Goal: Complete application form

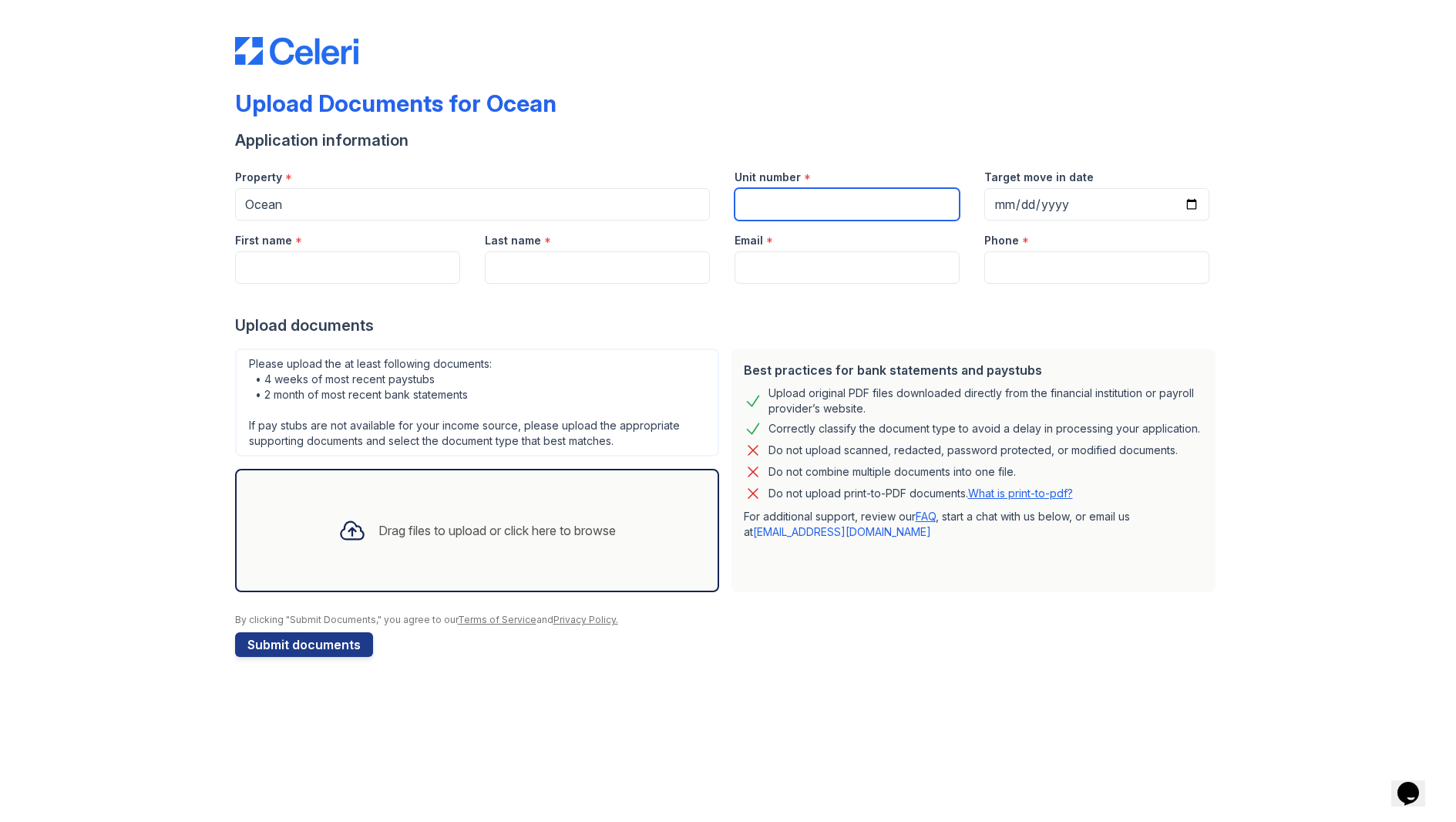
click at [793, 211] on input "Unit number" at bounding box center [847, 204] width 225 height 33
type input "3420"
type input "[PERSON_NAME]"
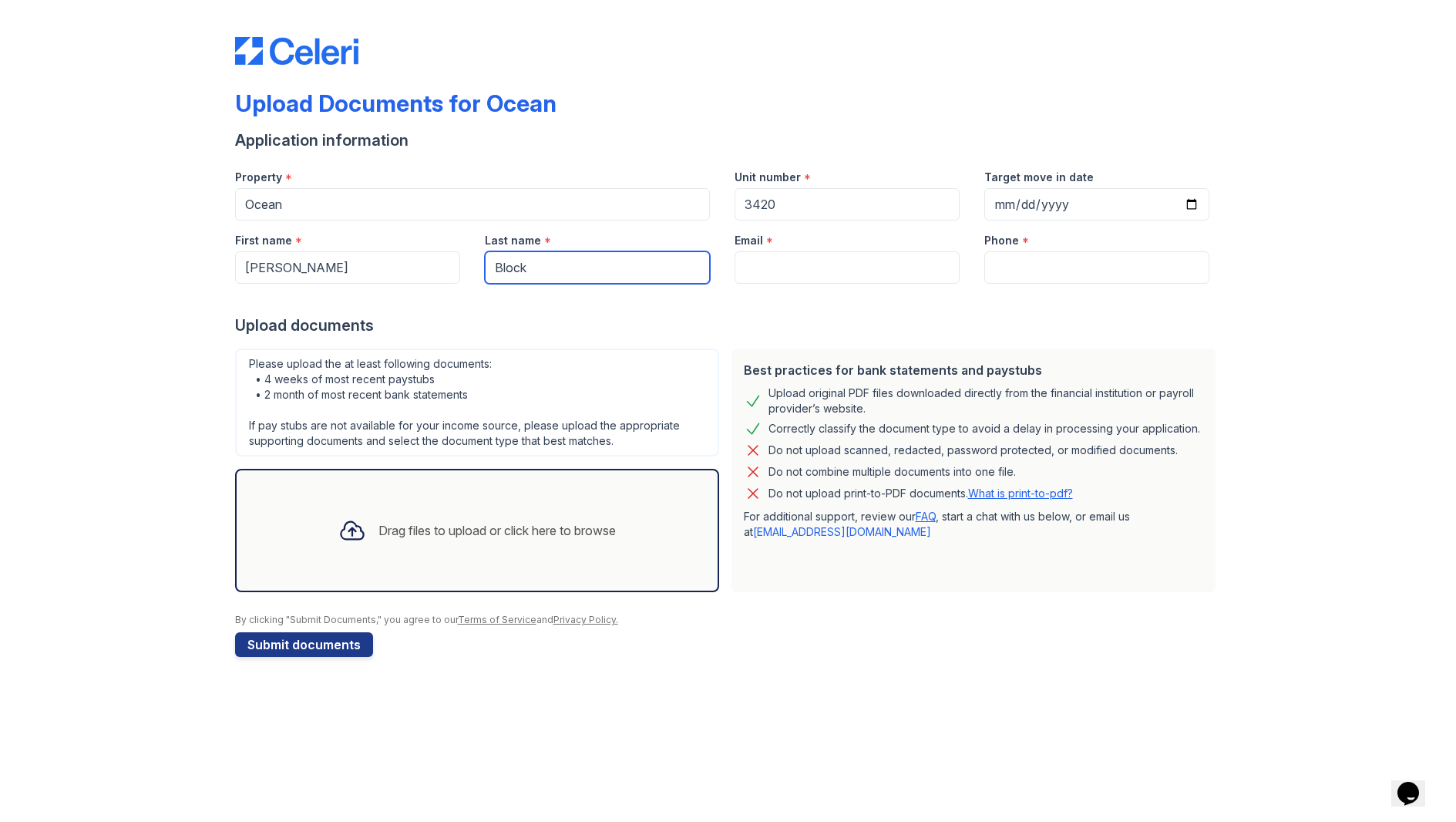
type input "Block"
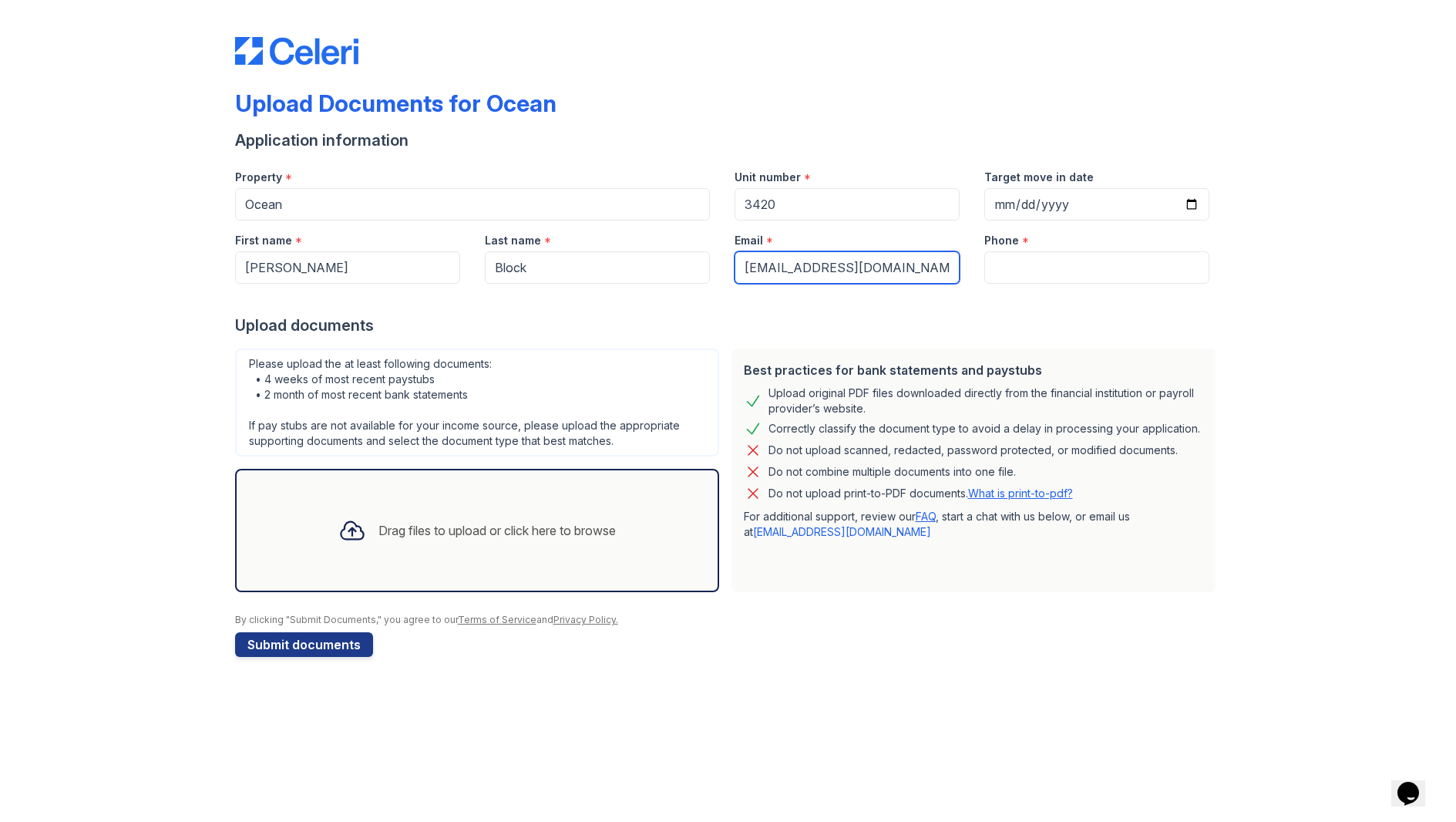
type input "[EMAIL_ADDRESS][DOMAIN_NAME]"
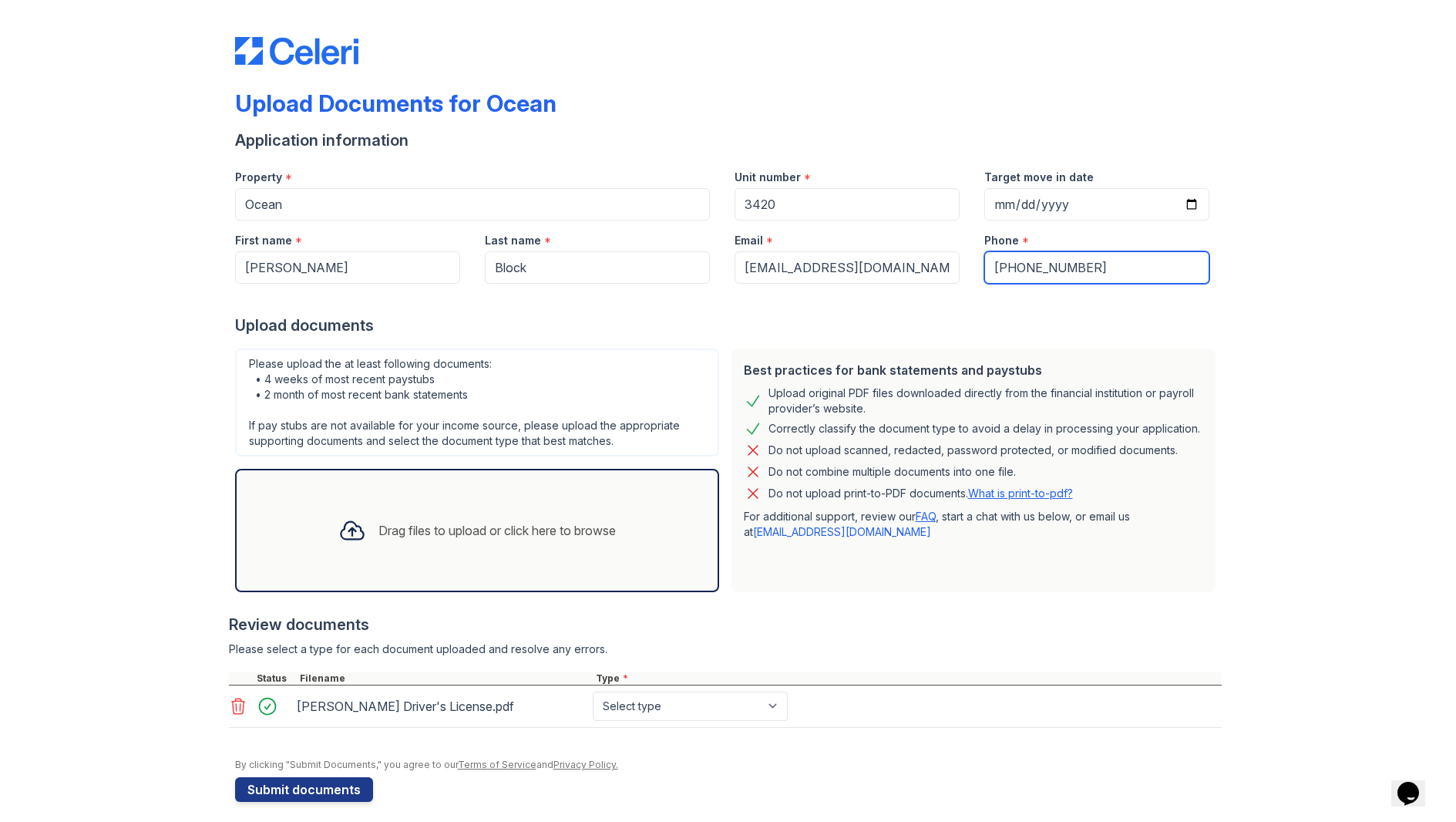
type input "[PHONE_NUMBER]"
select select "other"
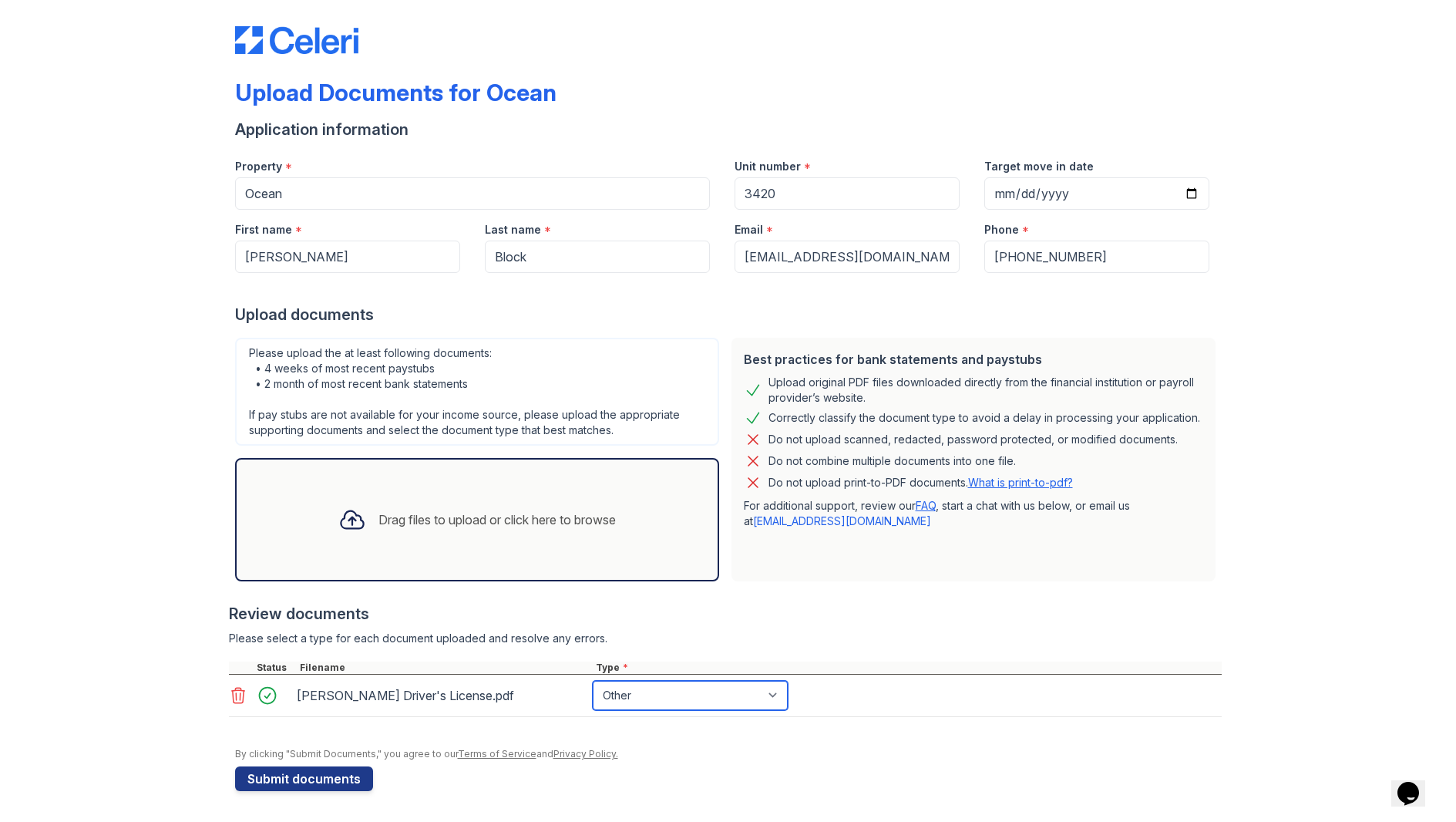
scroll to position [11, 0]
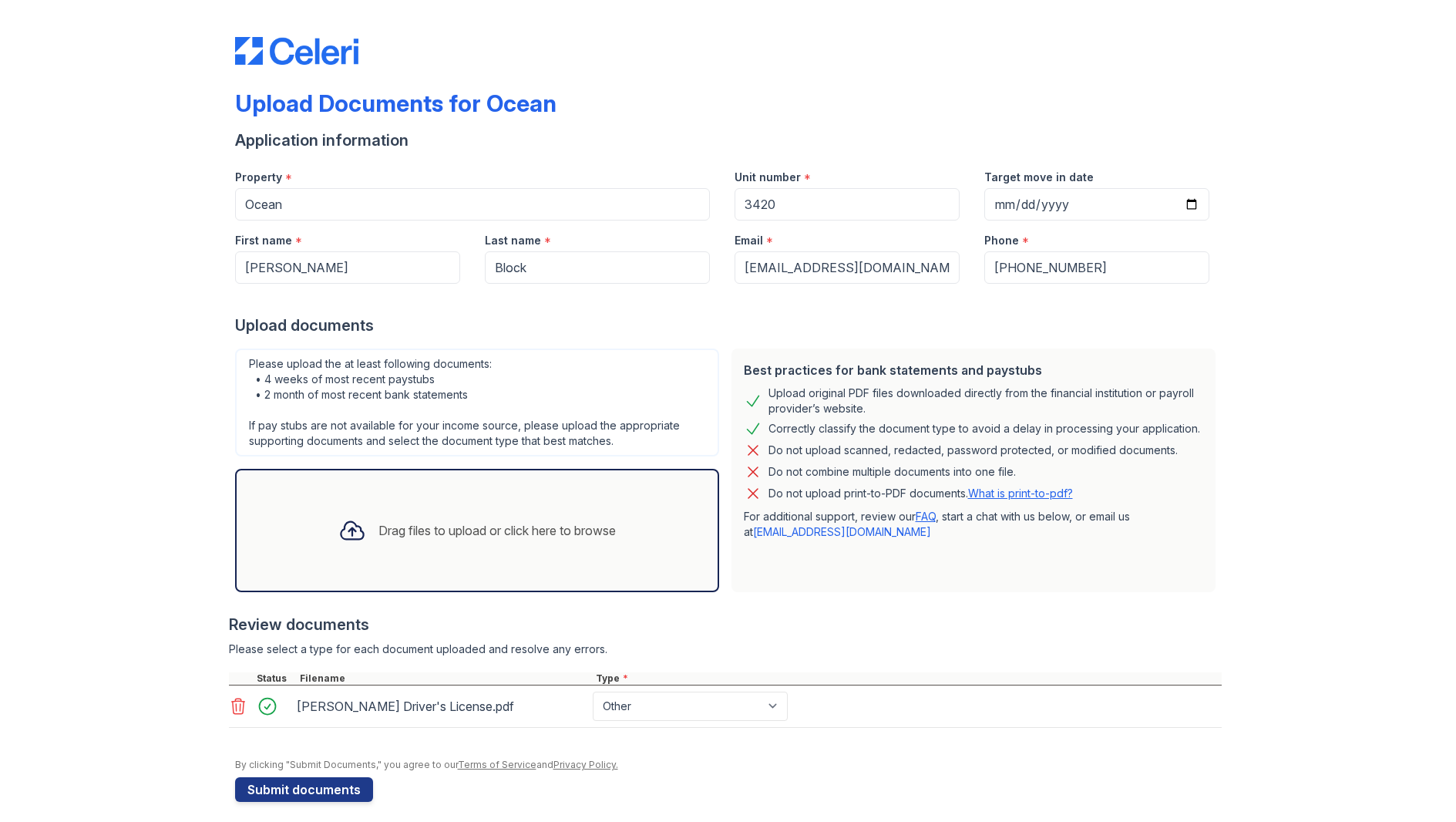
select select "other"
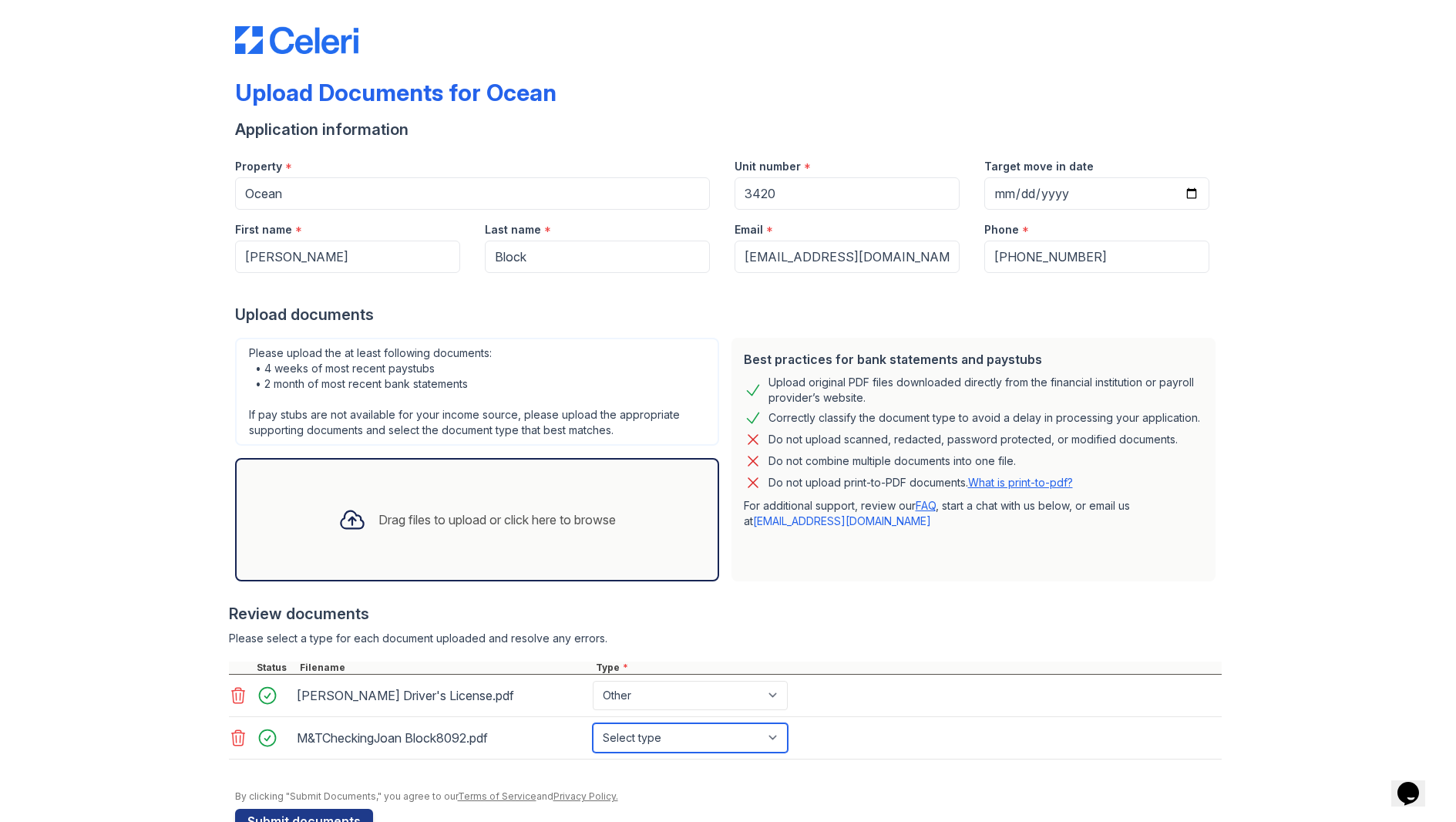
select select "bank_statement"
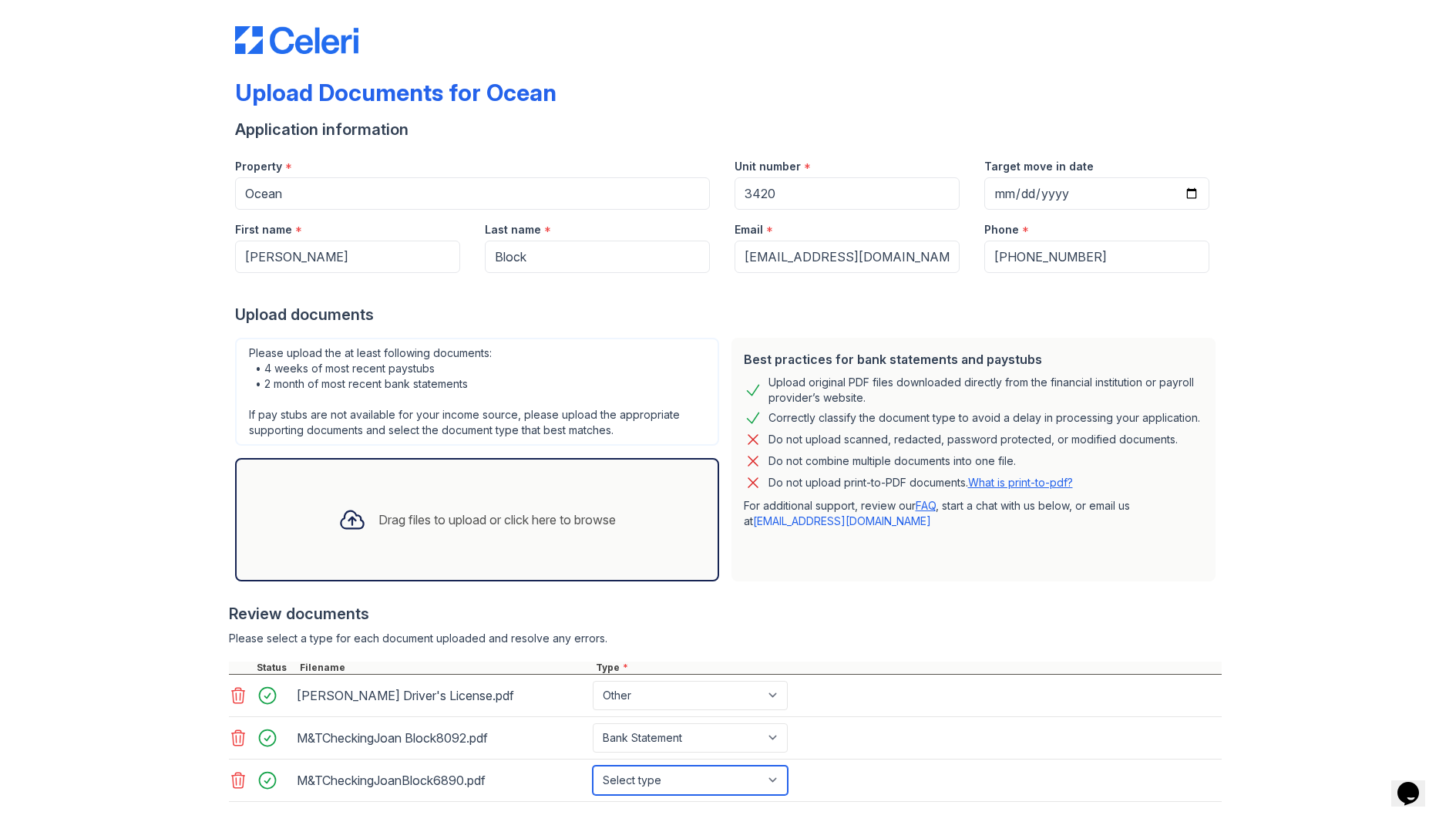
select select "bank_statement"
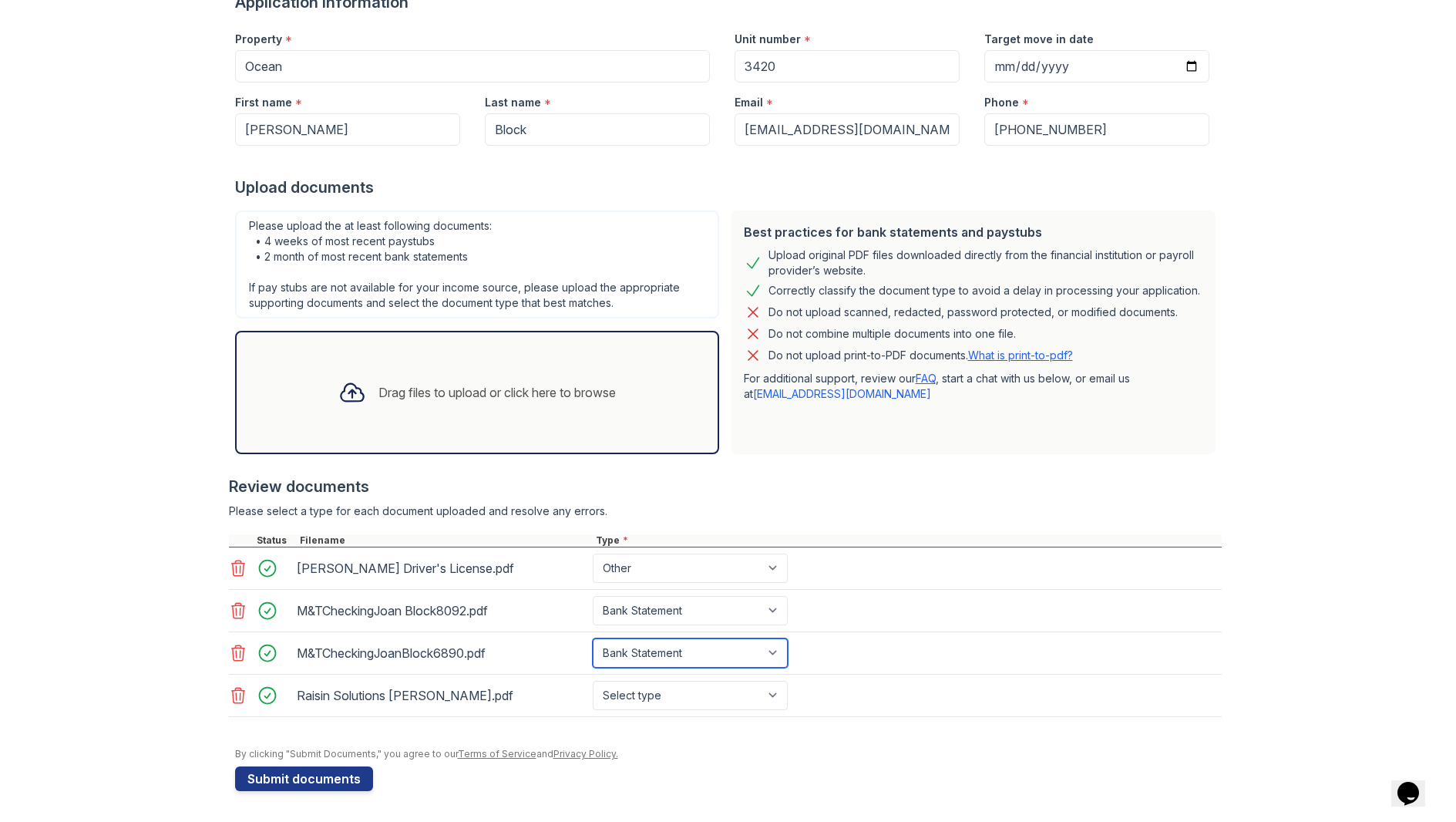
scroll to position [138, 0]
select select "investment_account_statement"
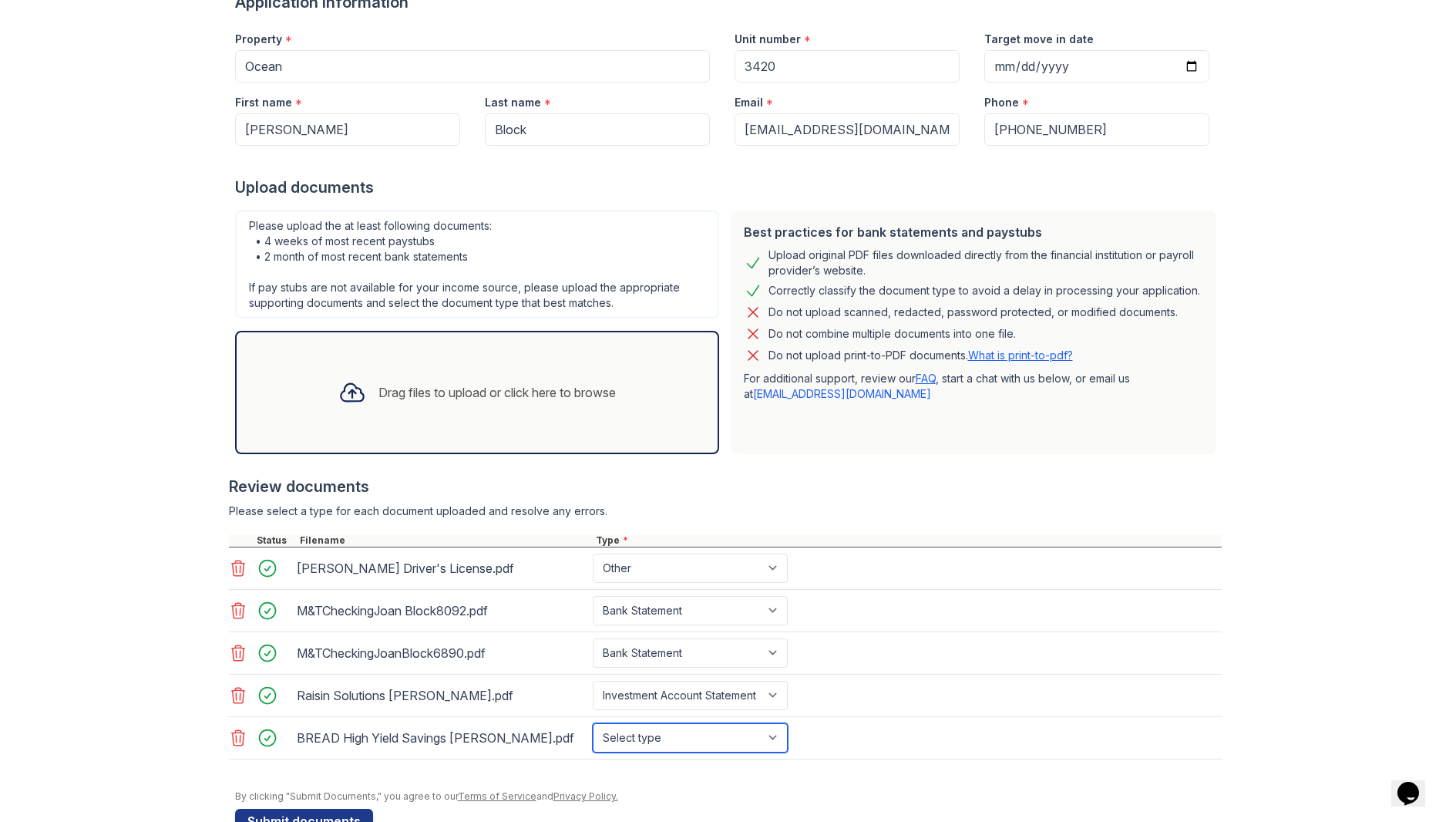
select select "investment_account_statement"
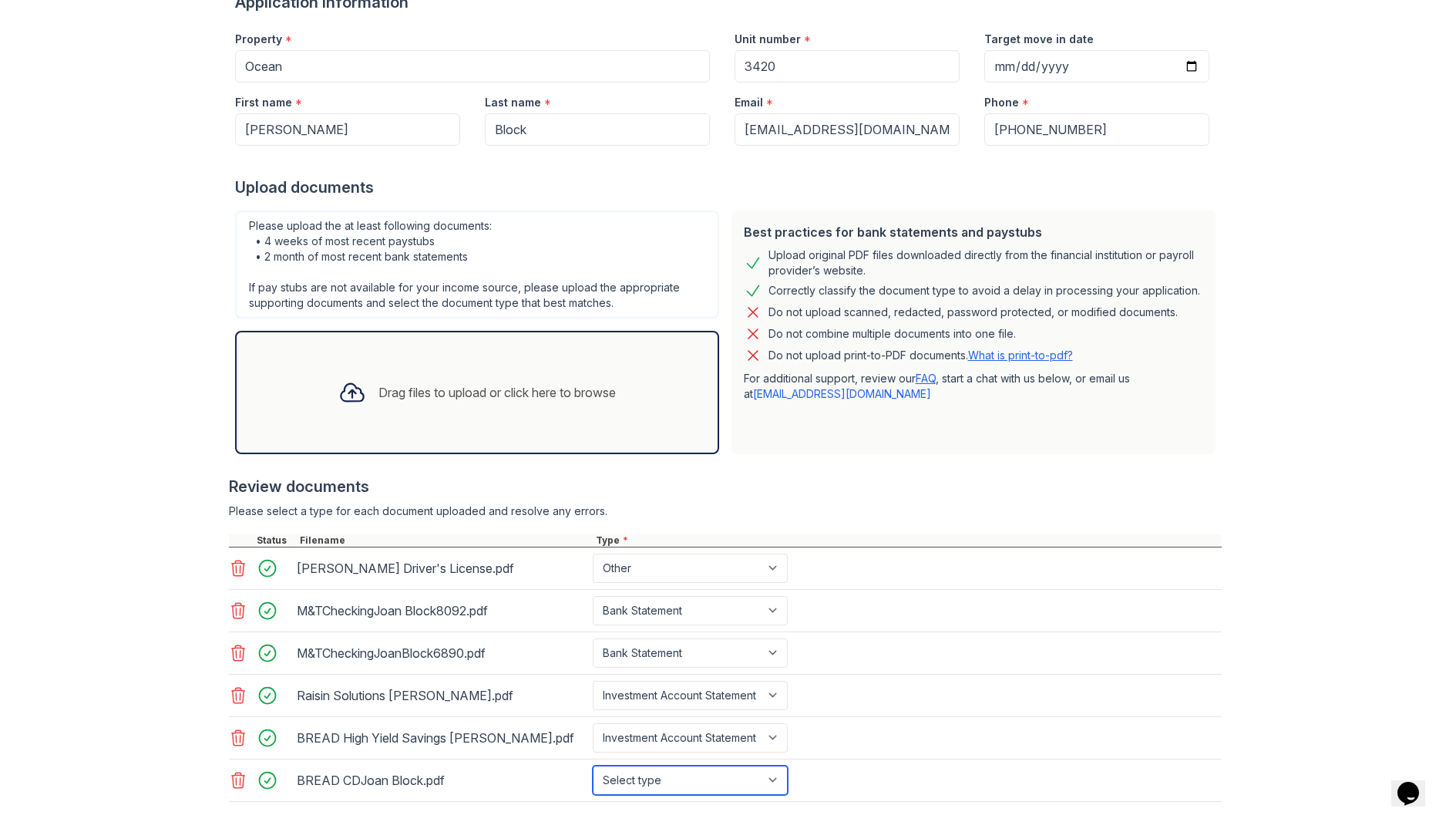
select select "investment_account_statement"
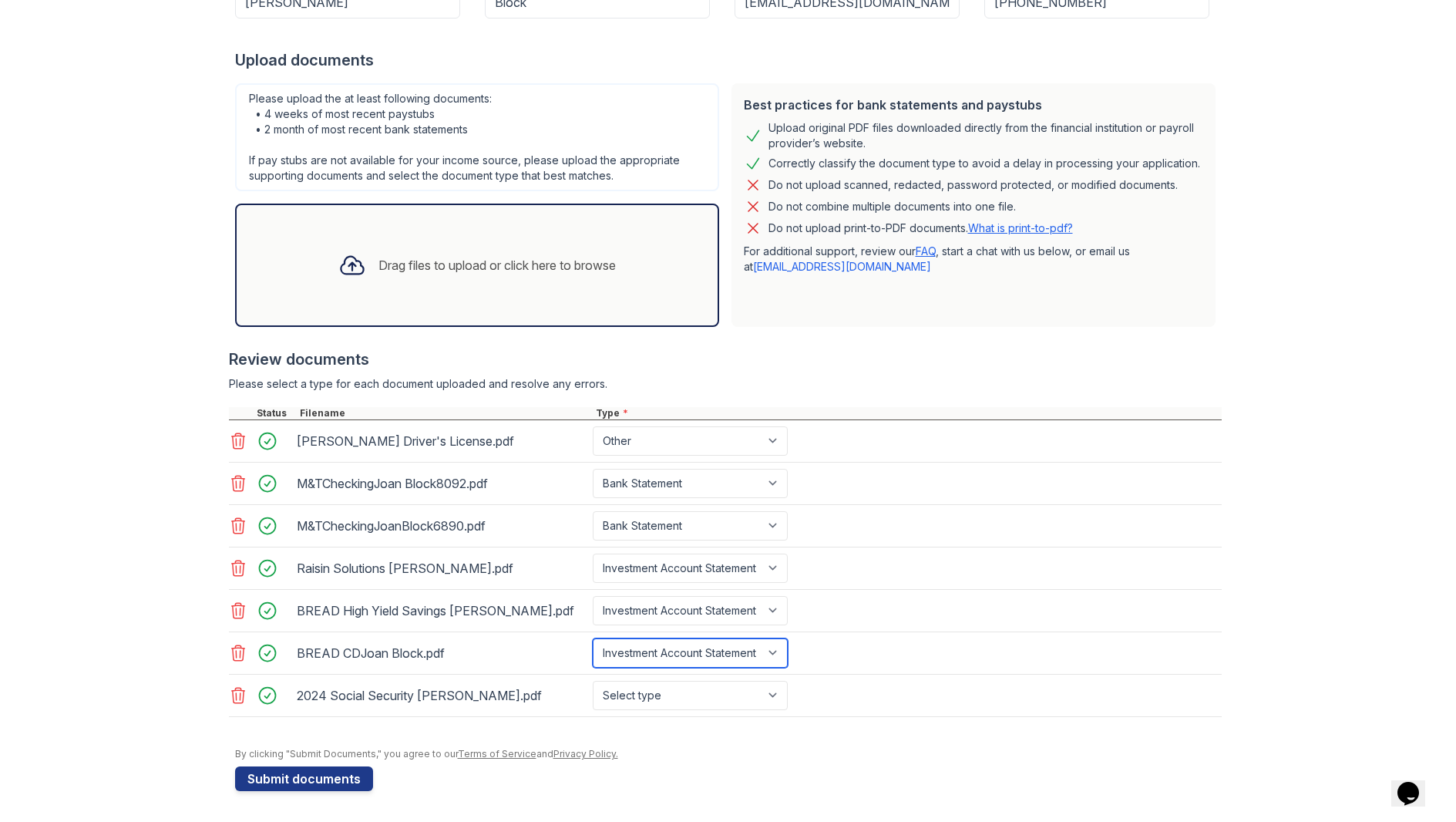
scroll to position [266, 0]
select select "tax_documents"
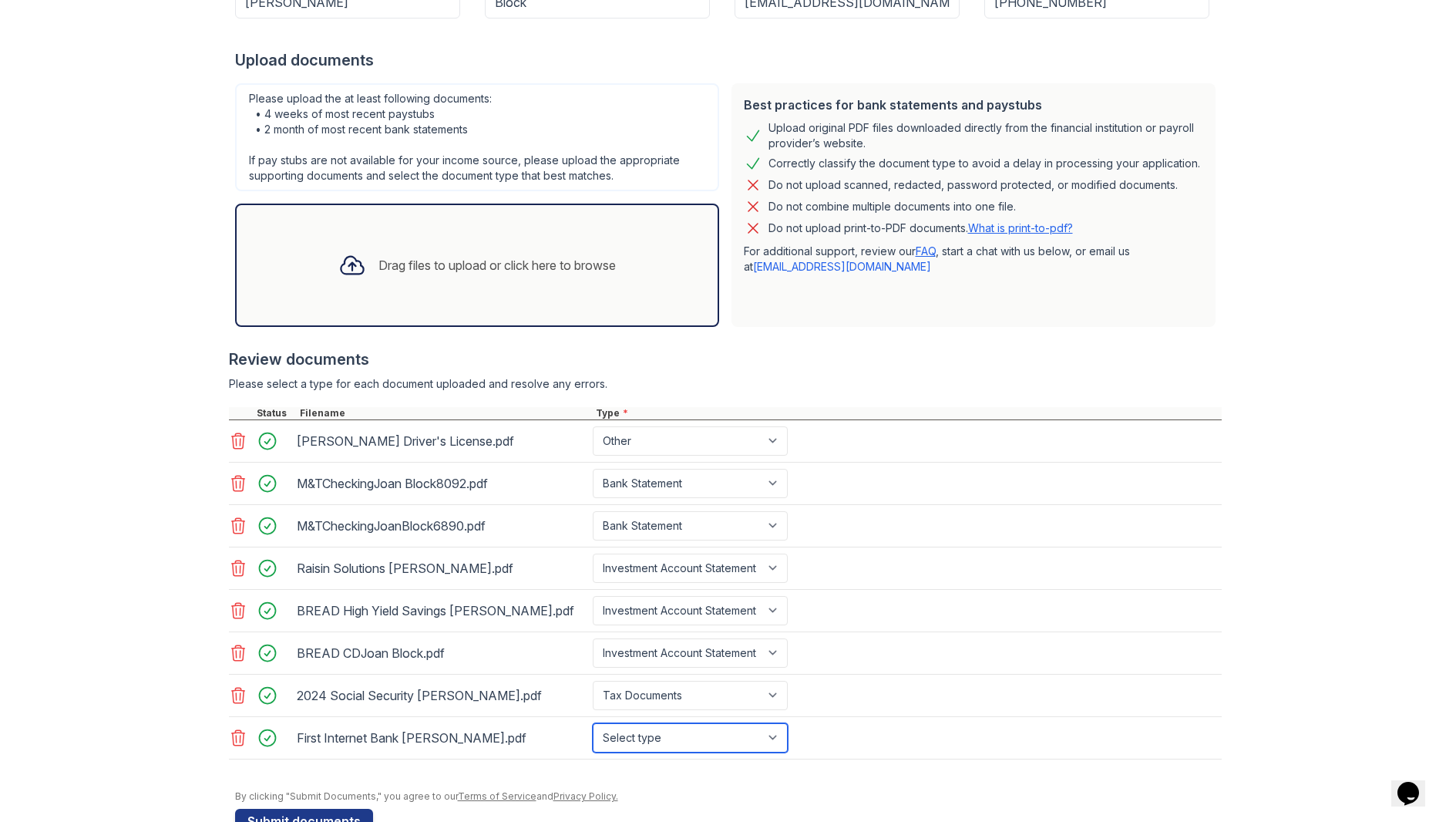
select select "bank_statement"
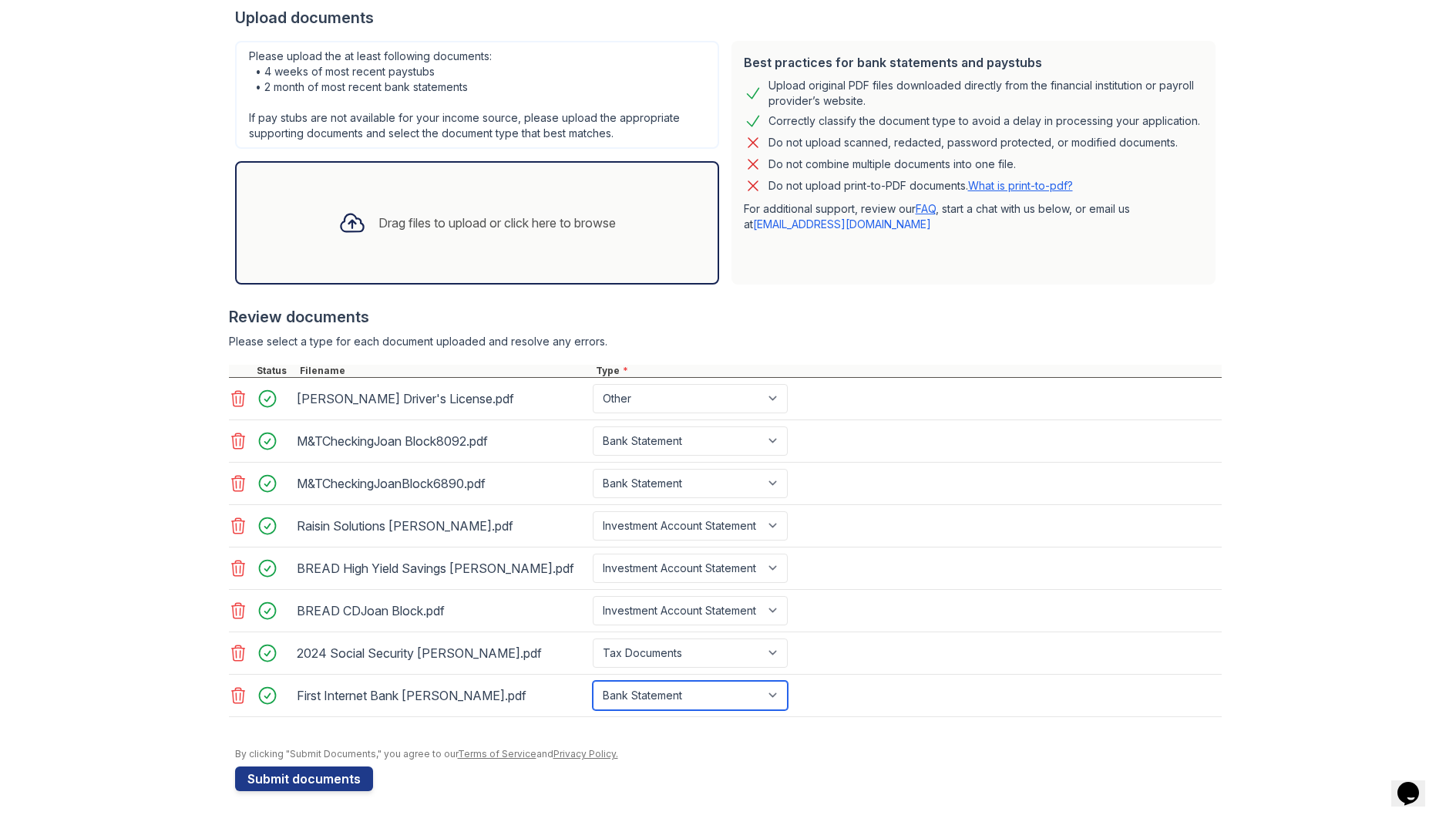
scroll to position [308, 0]
